Goal: Transaction & Acquisition: Subscribe to service/newsletter

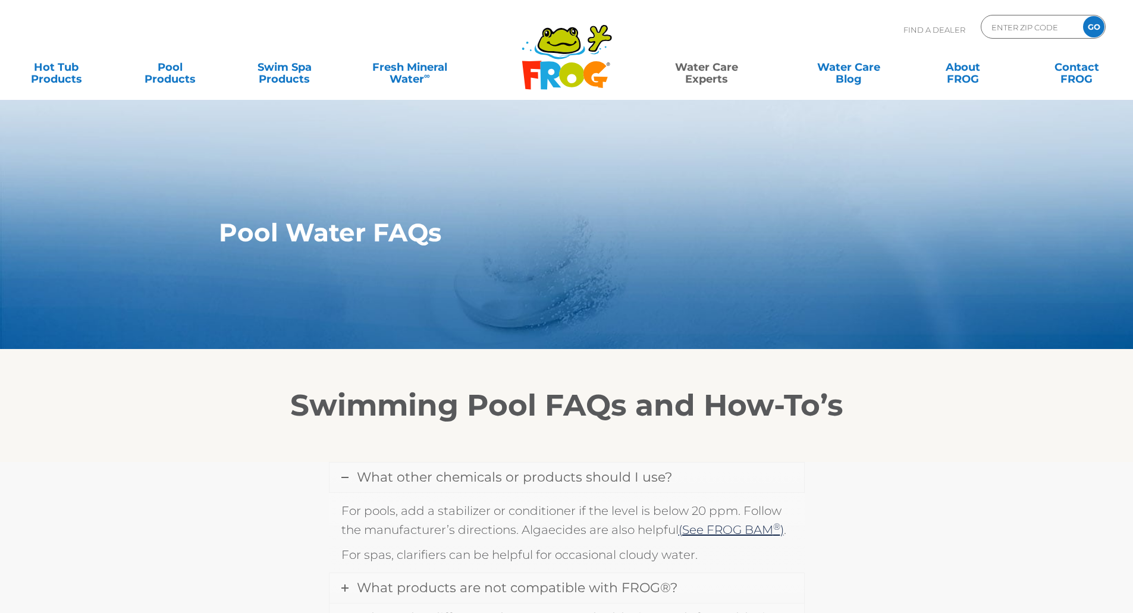
click at [569, 49] on icon at bounding box center [559, 41] width 40 height 24
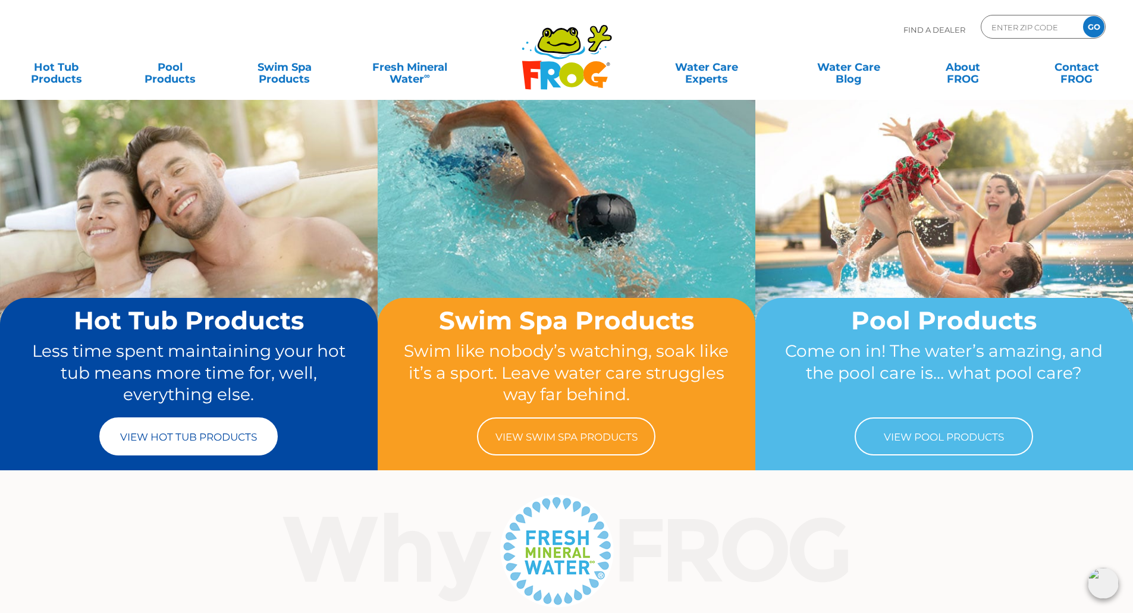
click at [206, 432] on link "View Hot Tub Products" at bounding box center [188, 437] width 178 height 38
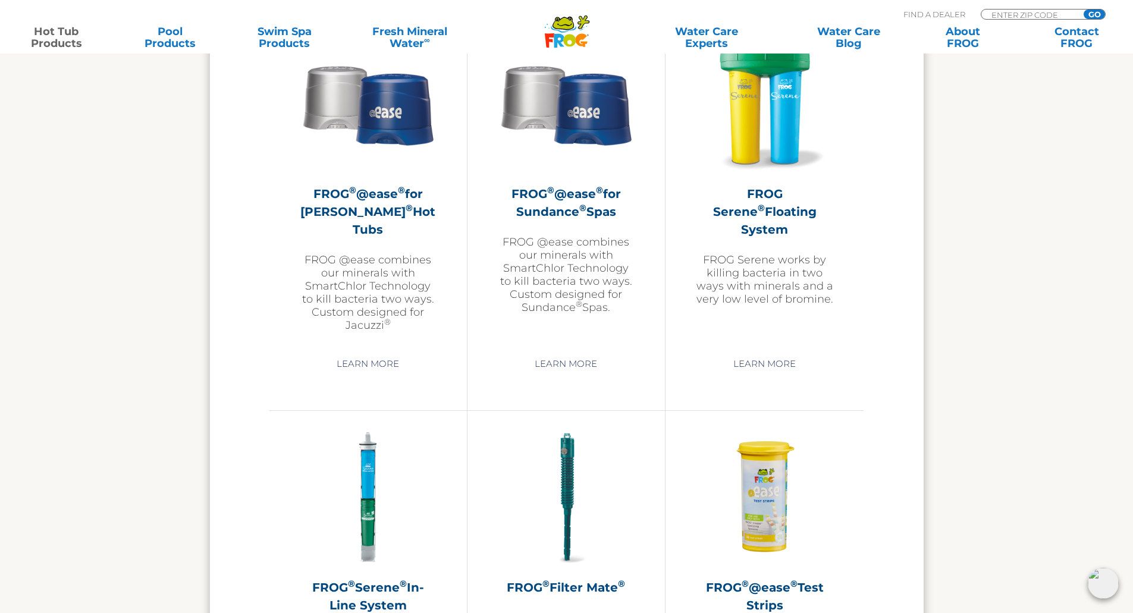
scroll to position [2082, 0]
